Goal: Information Seeking & Learning: Learn about a topic

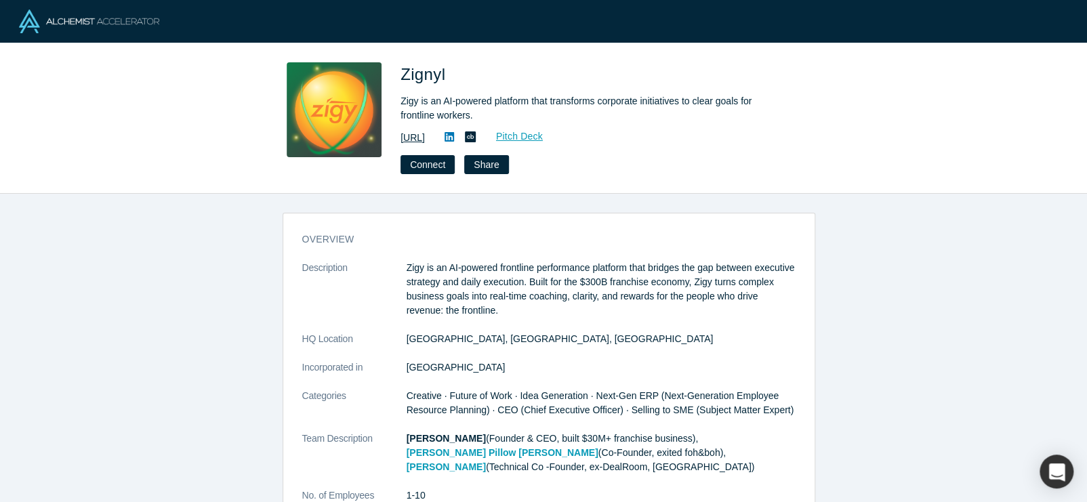
click at [425, 138] on link "[URL]" at bounding box center [412, 138] width 24 height 14
click at [476, 140] on icon at bounding box center [470, 136] width 11 height 11
drag, startPoint x: 393, startPoint y: 125, endPoint x: 445, endPoint y: 138, distance: 53.7
click at [445, 138] on div "Zignyl Zigy is an AI-powered platform that transforms corporate initiatives to …" at bounding box center [543, 118] width 532 height 112
click at [425, 137] on link "[URL]" at bounding box center [412, 138] width 24 height 14
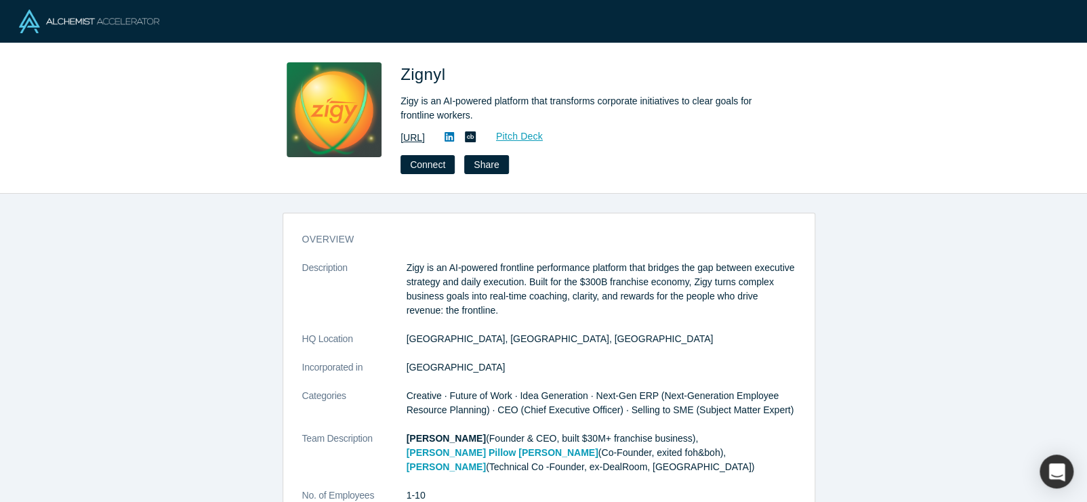
click at [416, 133] on link "[URL]" at bounding box center [412, 138] width 24 height 14
